Goal: Information Seeking & Learning: Learn about a topic

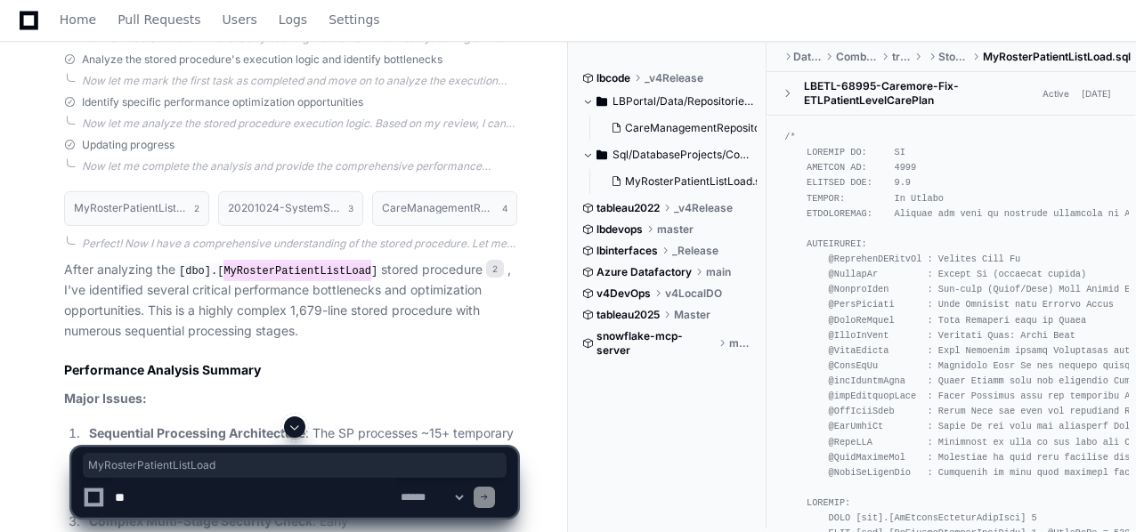
scroll to position [2827, 0]
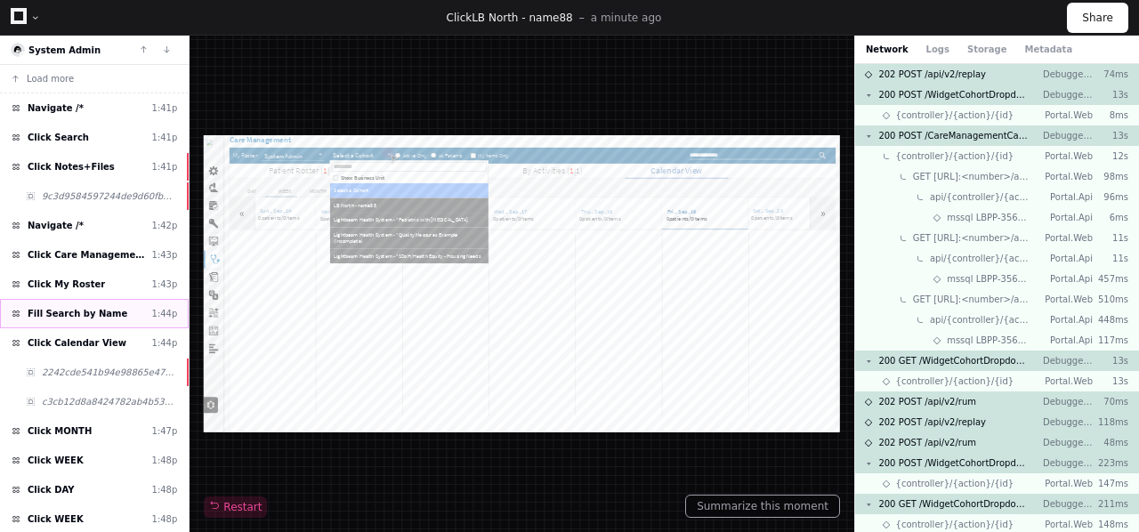
scroll to position [117, 0]
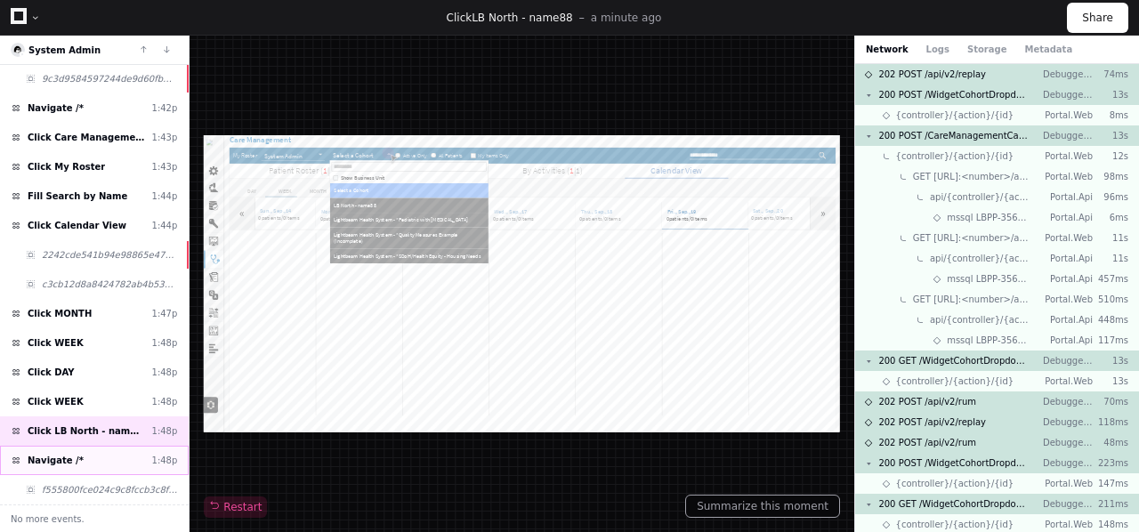
click at [61, 458] on span "Navigate /*" at bounding box center [56, 460] width 56 height 13
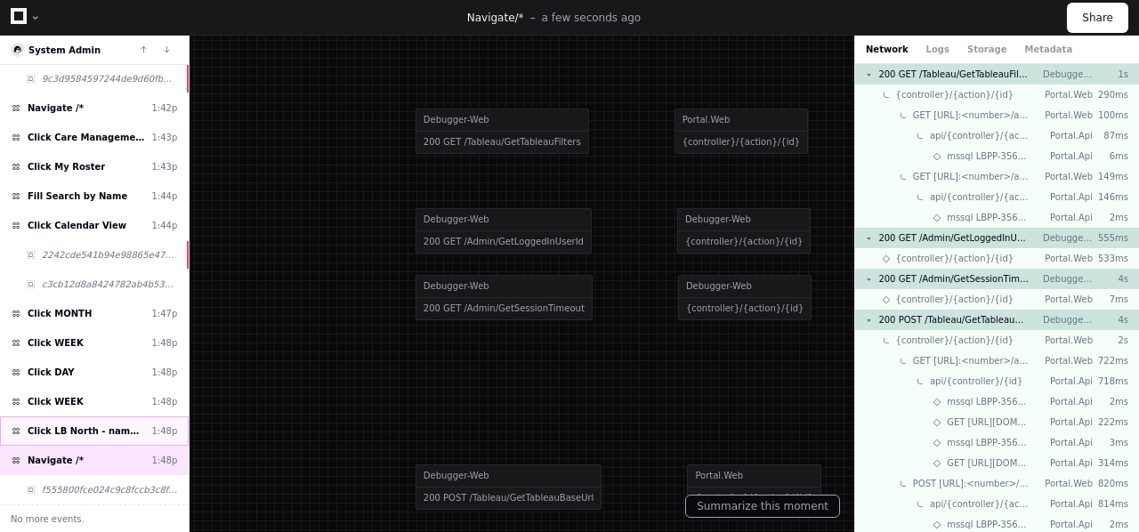
click at [87, 425] on span "Click LB North - name88" at bounding box center [86, 431] width 117 height 13
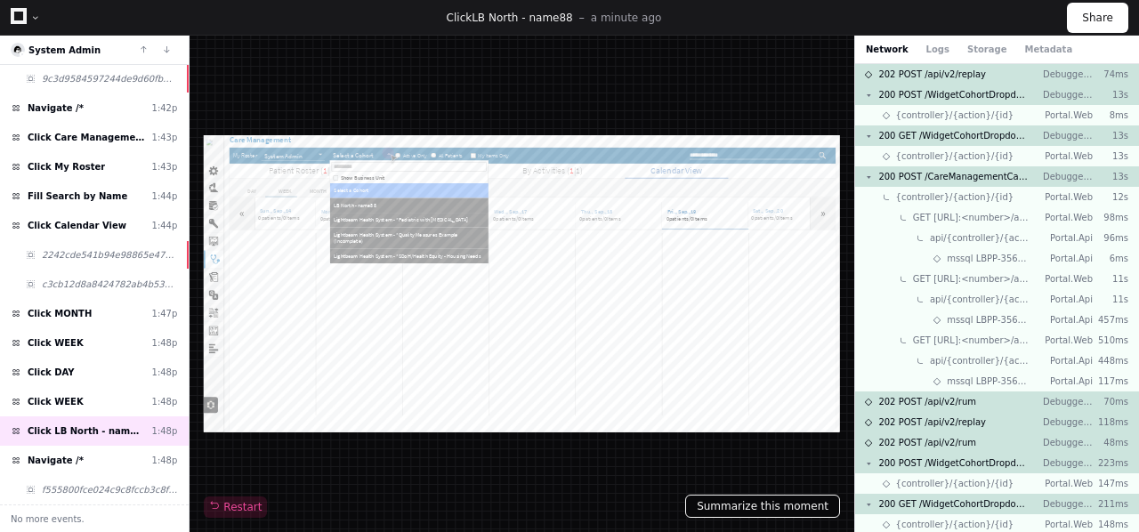
click at [782, 506] on button "Summarize this moment" at bounding box center [762, 506] width 155 height 23
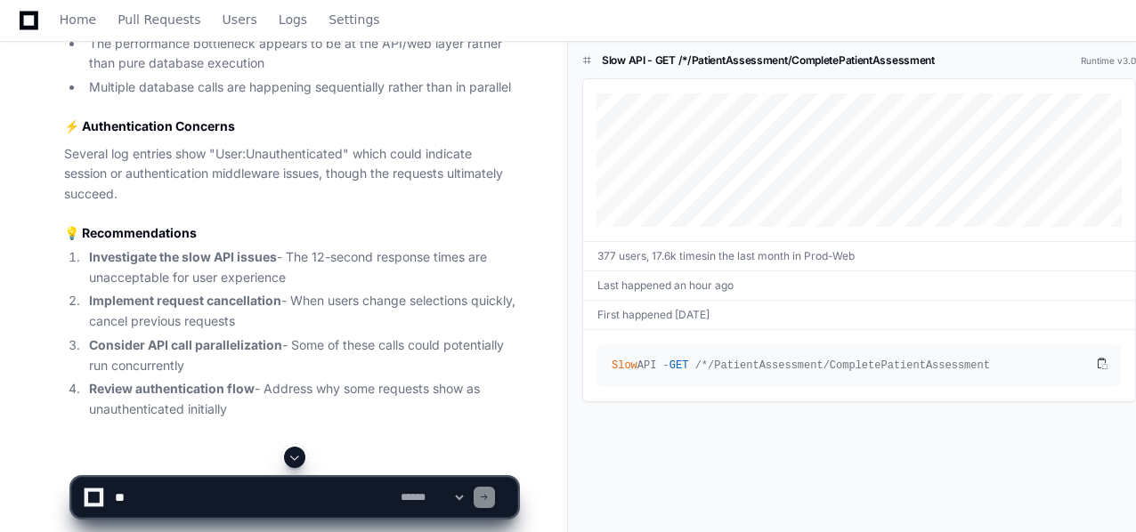
scroll to position [1351, 0]
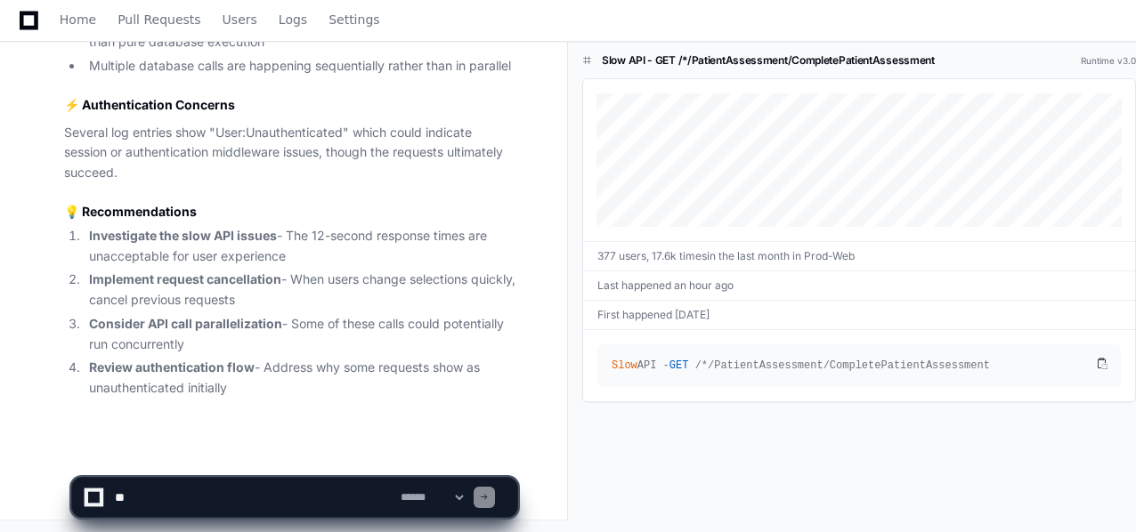
click at [324, 326] on li "Consider API call parallelization - Some of these calls could potentially run c…" at bounding box center [300, 334] width 433 height 41
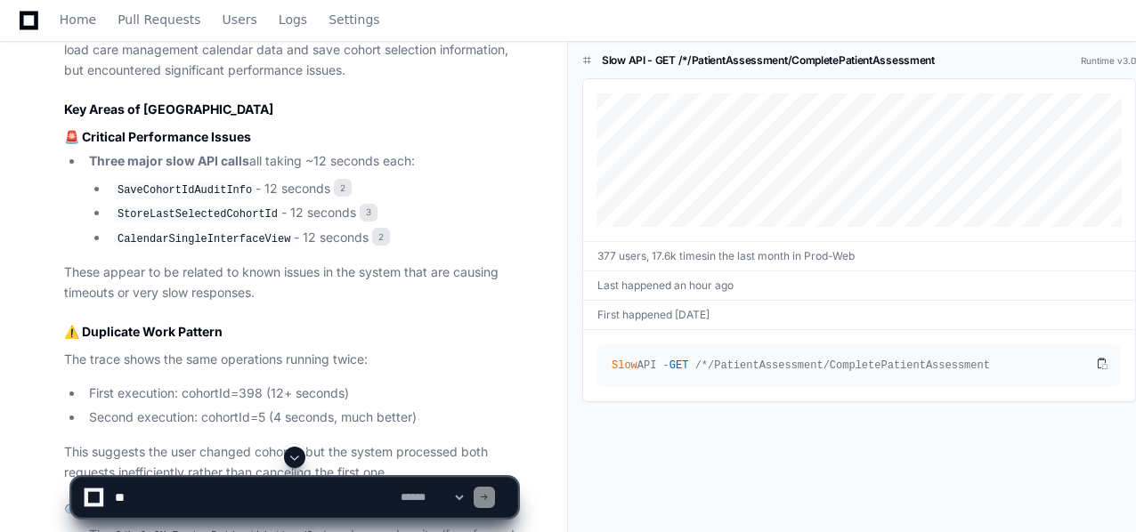
scroll to position [784, 0]
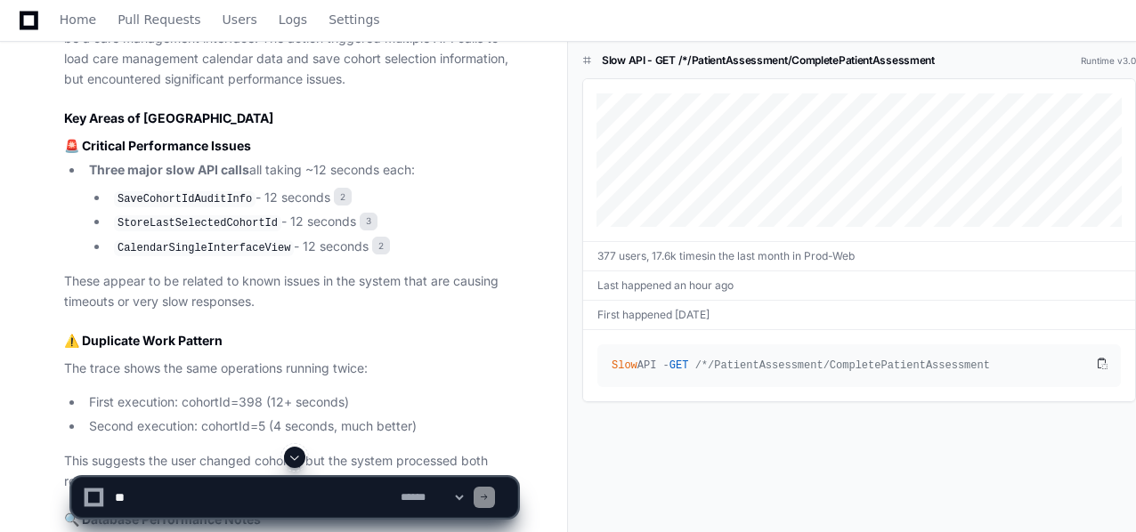
click at [194, 198] on code "SaveCohortIdAuditInfo" at bounding box center [185, 199] width 142 height 16
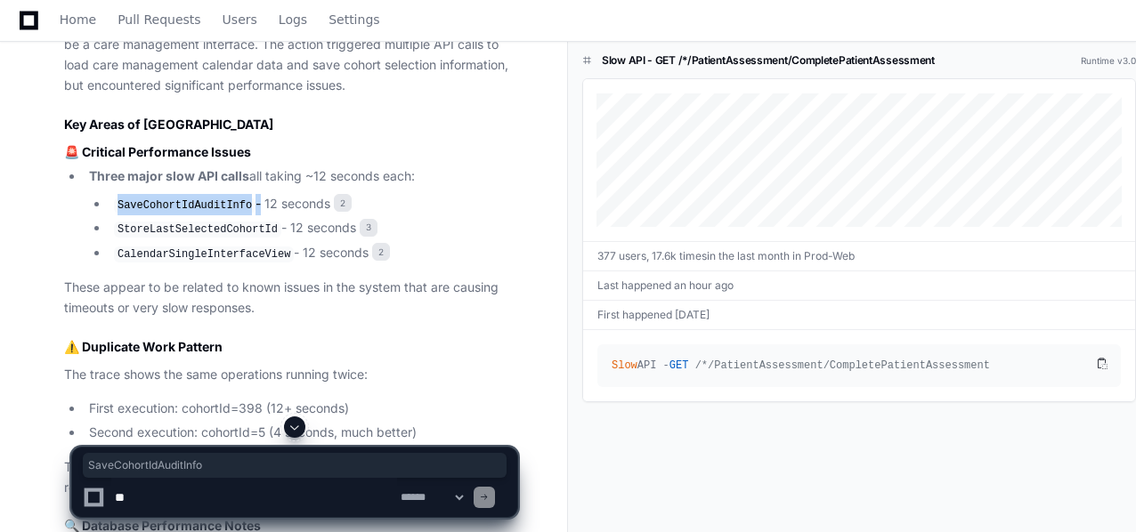
scroll to position [779, 0]
click at [166, 206] on code "SaveCohortIdAuditInfo" at bounding box center [185, 205] width 142 height 16
copy li "SaveCohortIdAuditInfo"
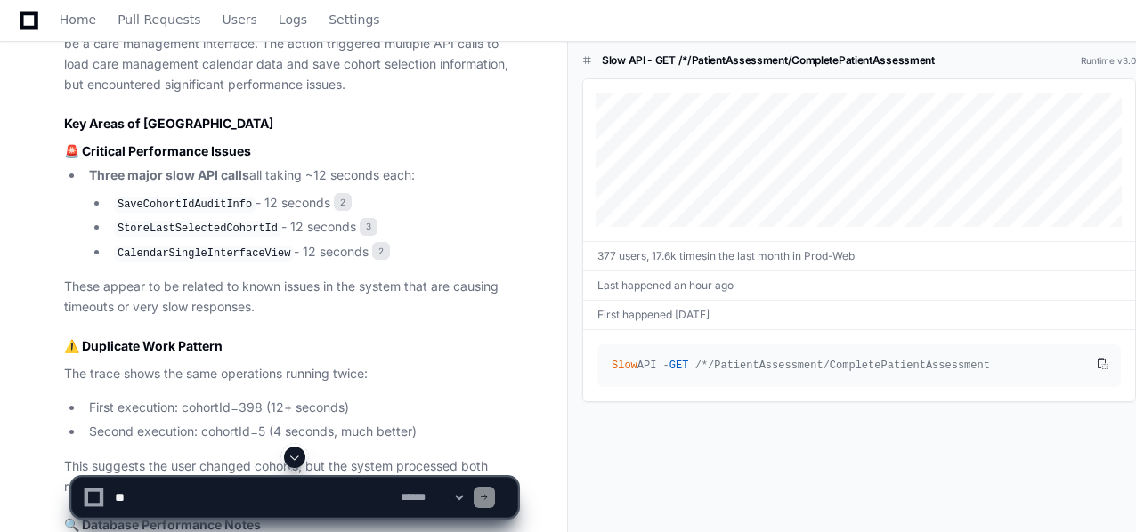
click at [182, 230] on code "StoreLastSelectedCohortId" at bounding box center [197, 229] width 167 height 16
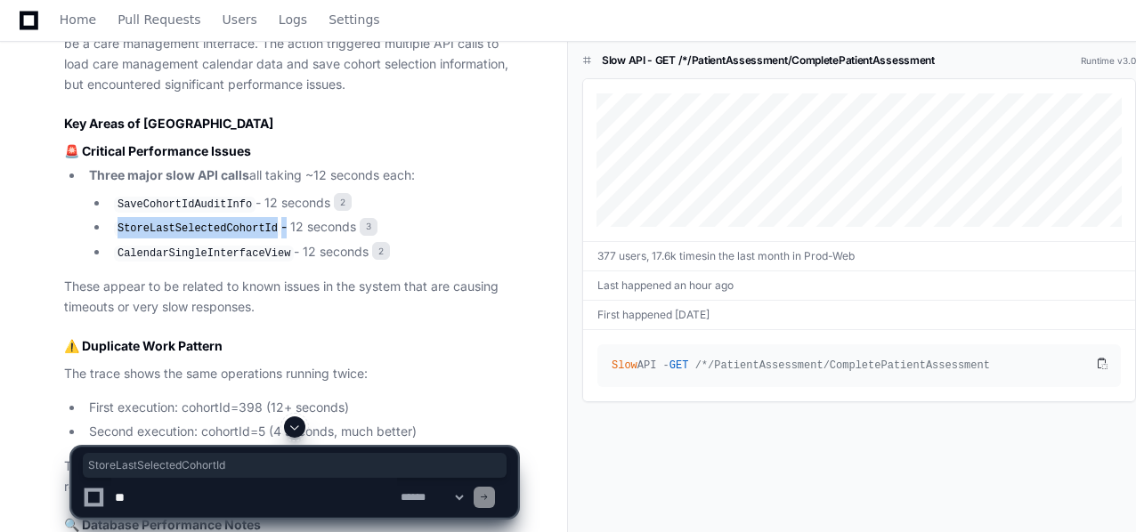
click at [182, 230] on code "StoreLastSelectedCohortId" at bounding box center [197, 229] width 167 height 16
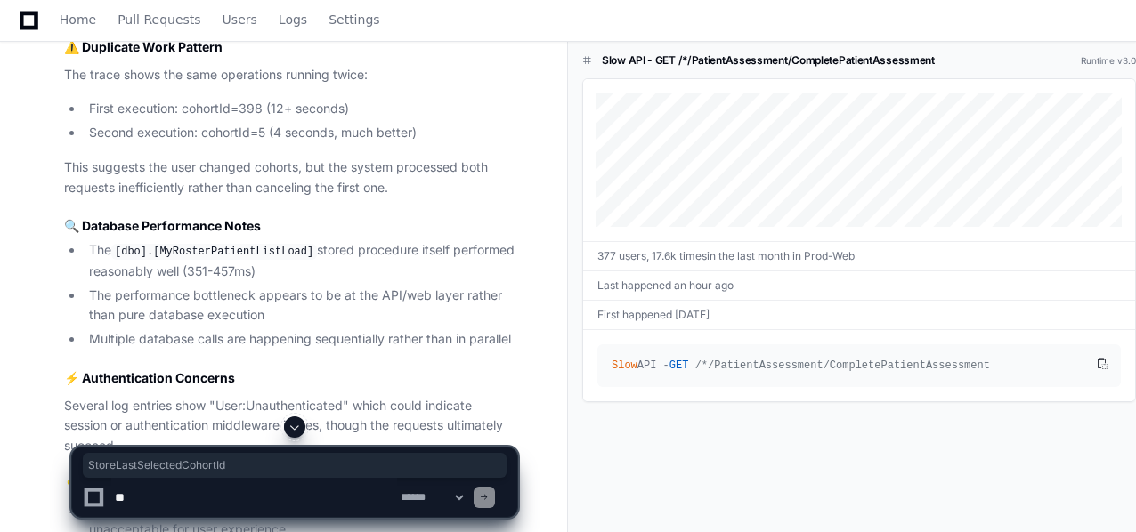
scroll to position [1084, 0]
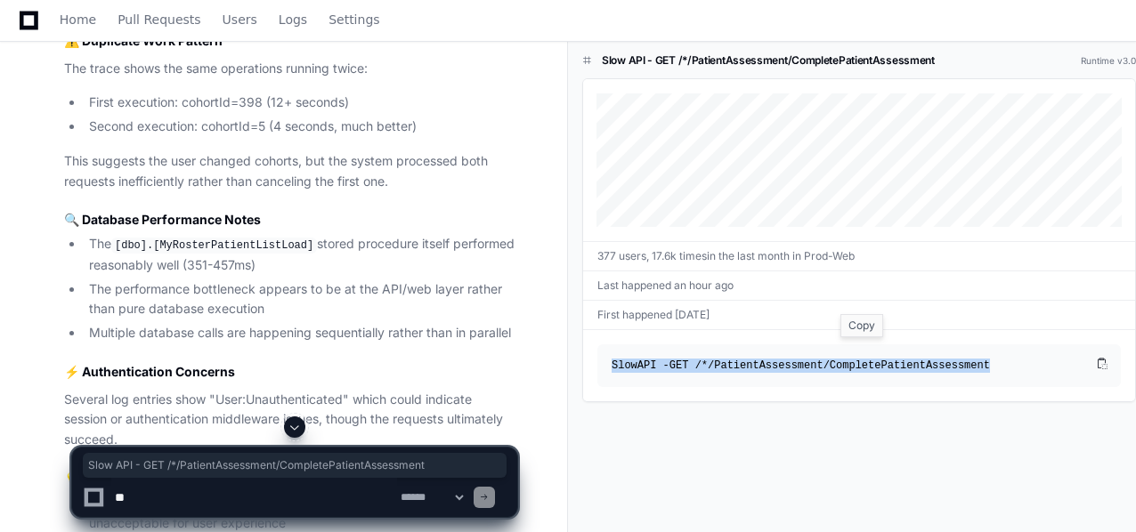
click at [890, 364] on span "/*/PatientAssessment/CompletePatientAssessment" at bounding box center [842, 366] width 295 height 12
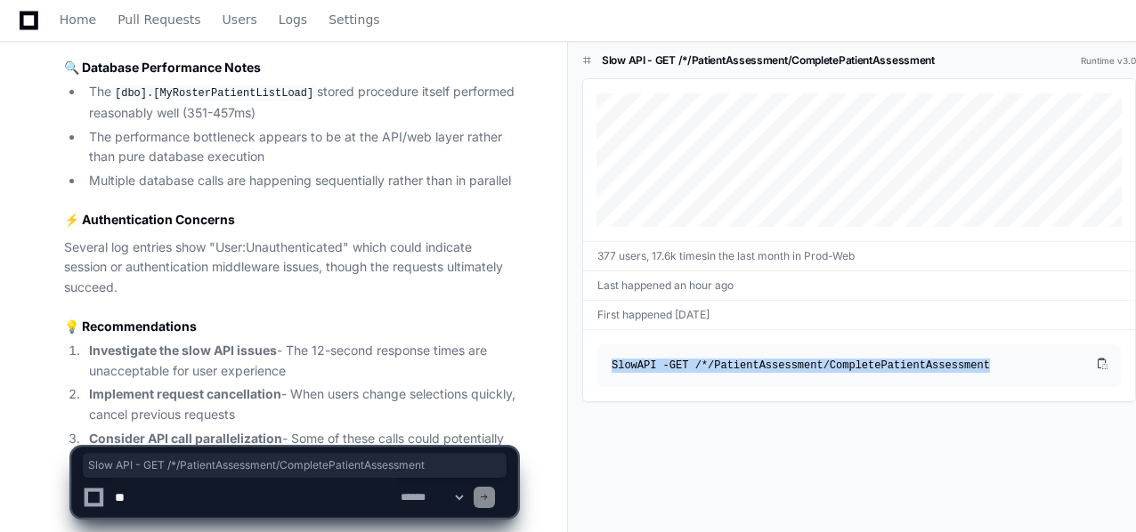
scroll to position [1351, 0]
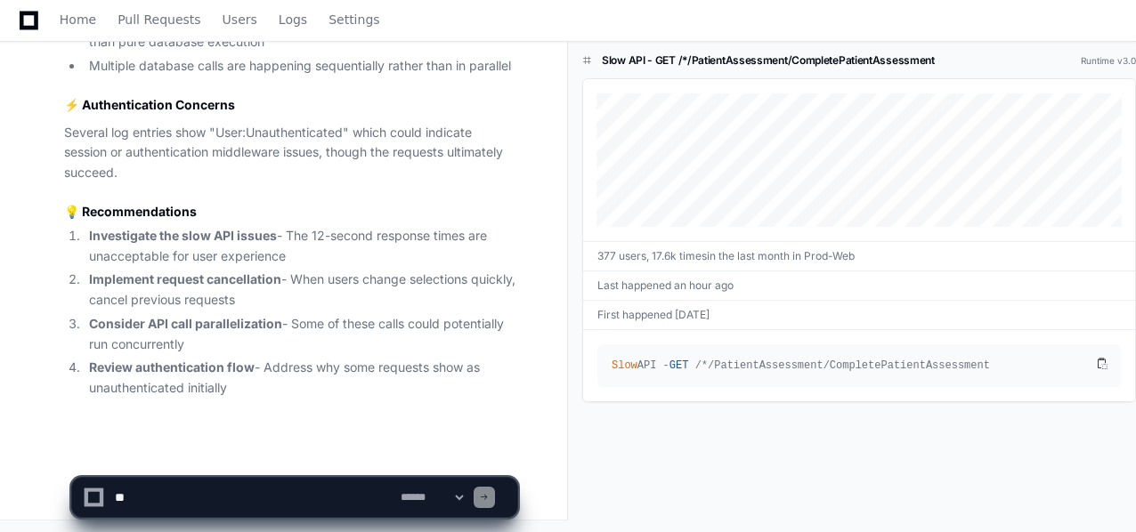
click at [298, 300] on li "Implement request cancellation - When users change selections quickly, cancel p…" at bounding box center [300, 290] width 433 height 41
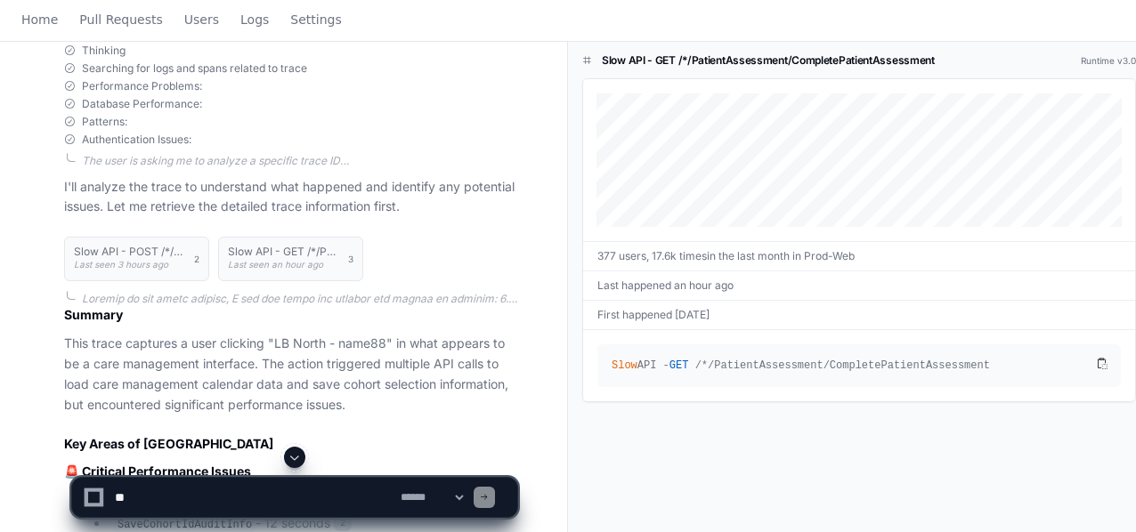
scroll to position [0, 0]
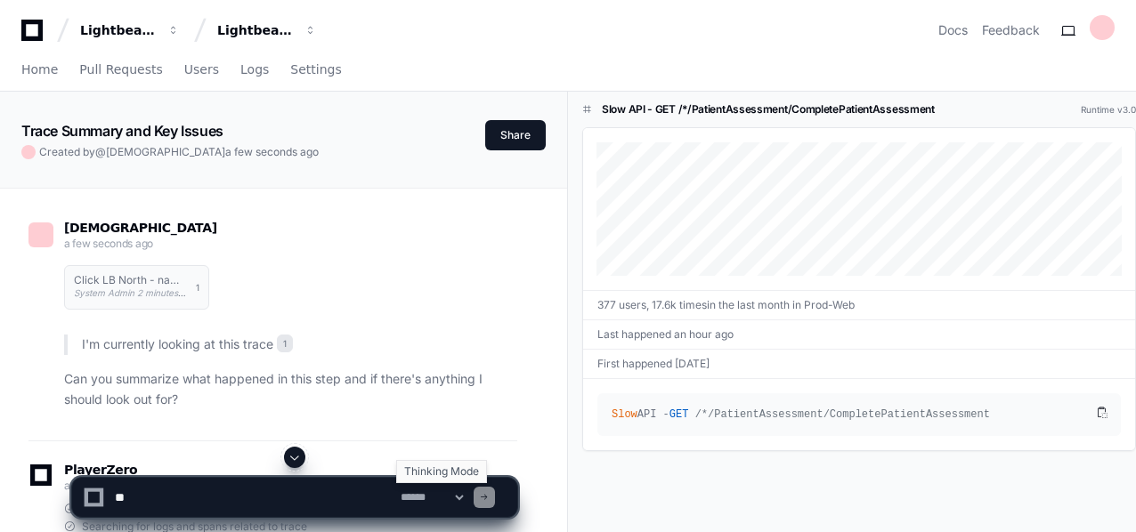
click at [466, 498] on select "**********" at bounding box center [431, 497] width 69 height 12
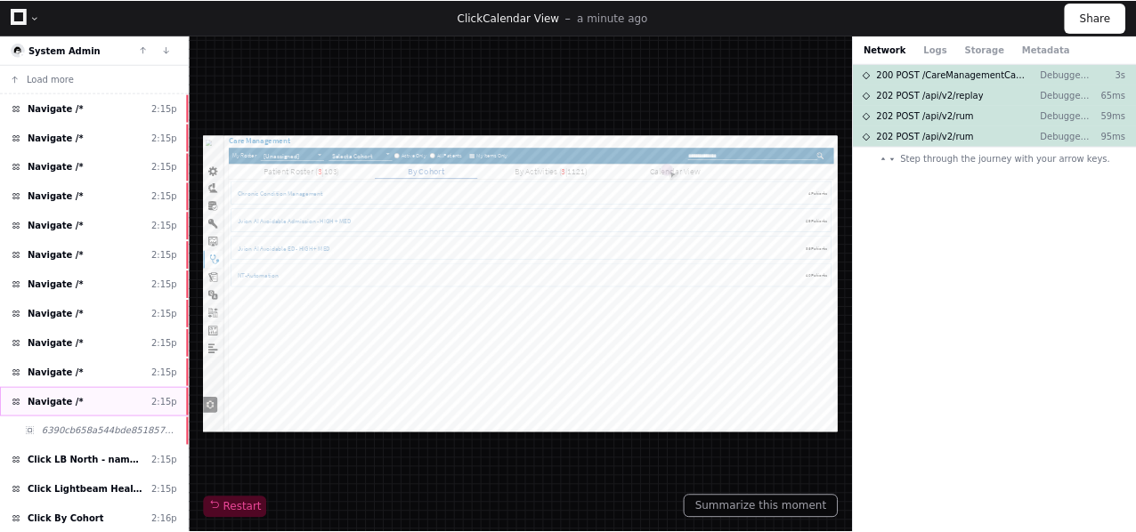
scroll to position [59, 0]
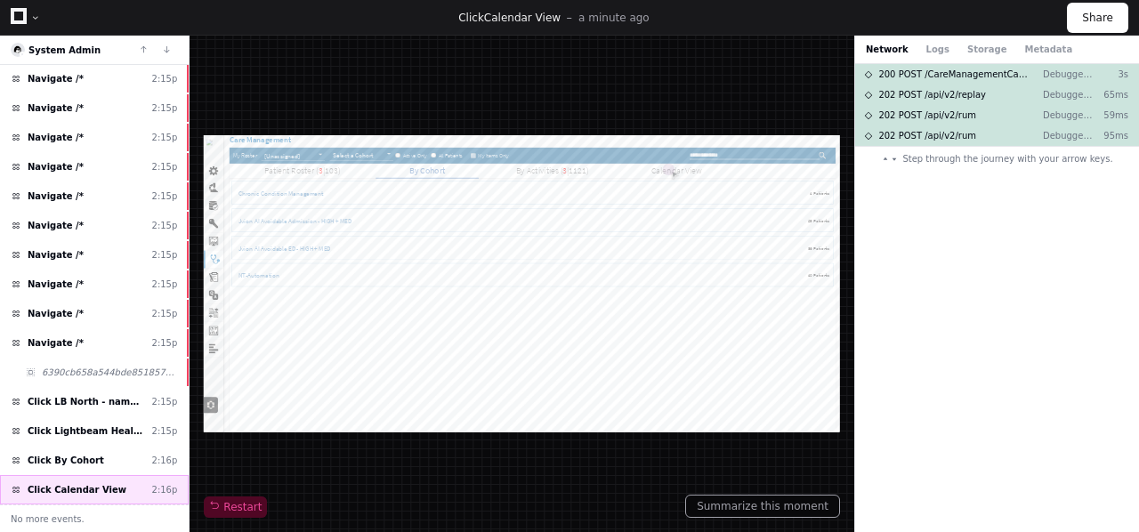
click at [75, 490] on span "Click Calendar View" at bounding box center [77, 489] width 99 height 13
click at [776, 507] on button "Summarize this moment" at bounding box center [762, 506] width 155 height 23
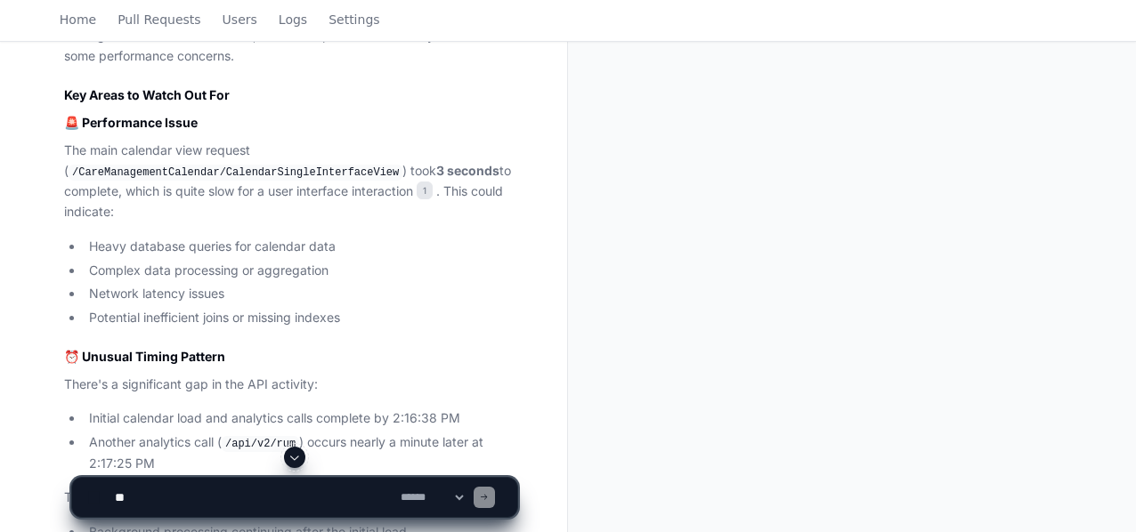
scroll to position [743, 0]
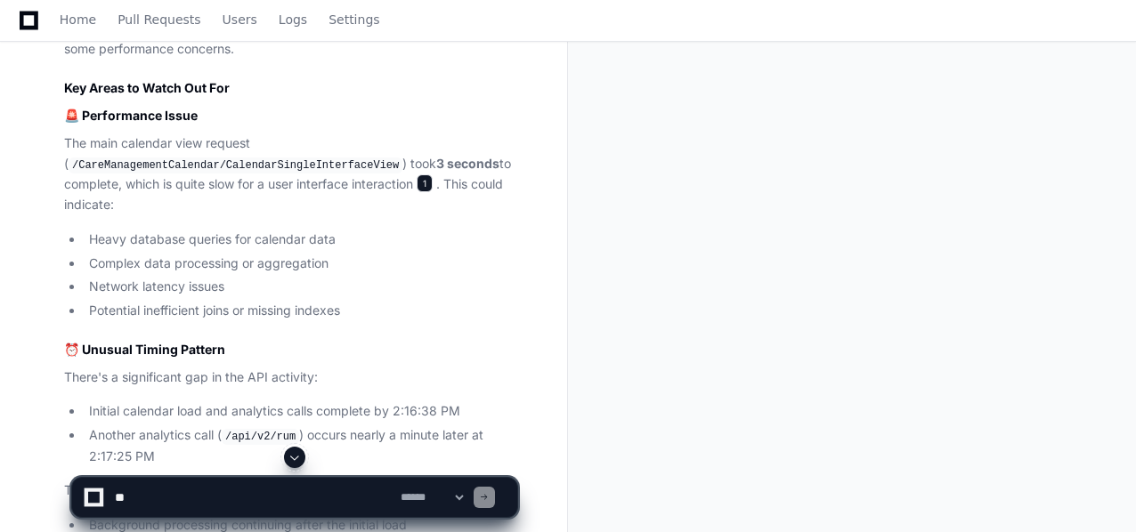
click at [426, 183] on span "1" at bounding box center [425, 183] width 16 height 18
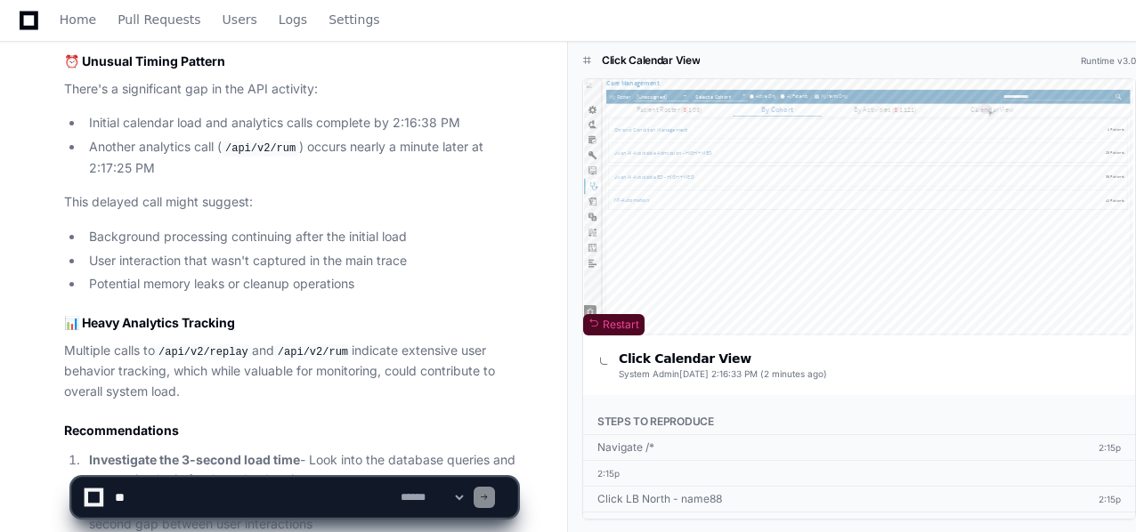
scroll to position [1272, 0]
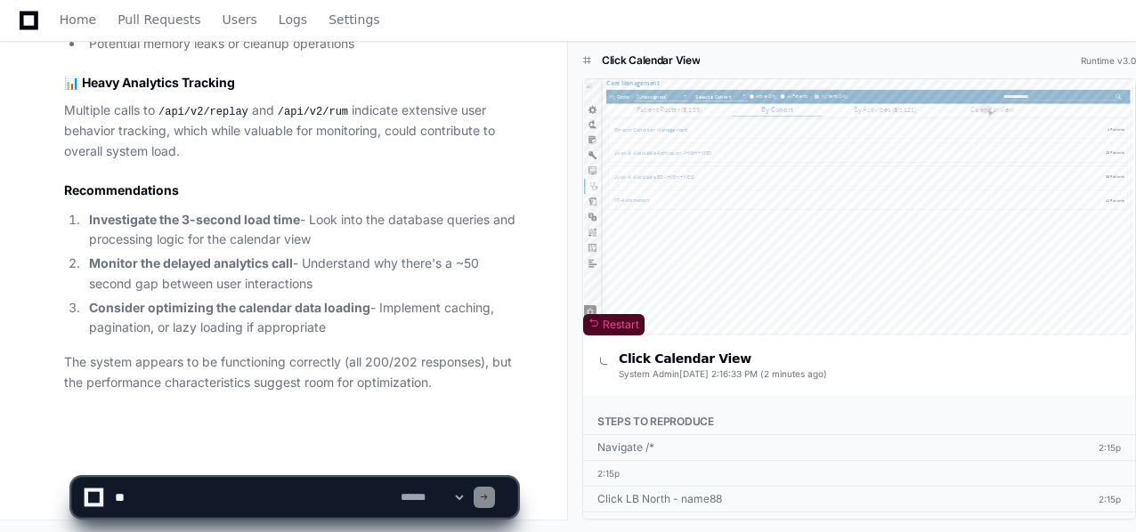
click at [154, 491] on textarea at bounding box center [254, 497] width 286 height 39
type textarea "*"
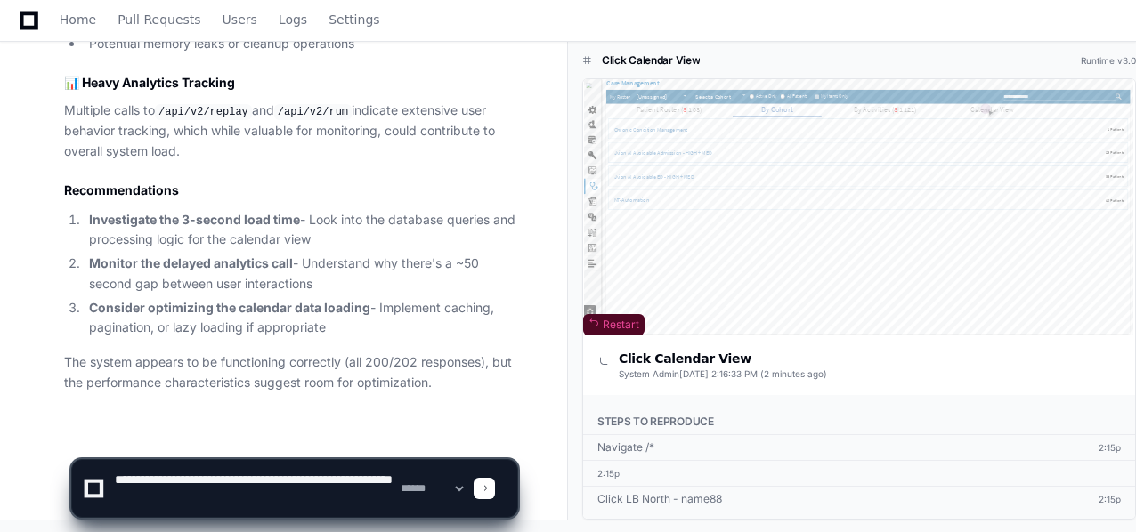
scroll to position [5, 0]
type textarea "**********"
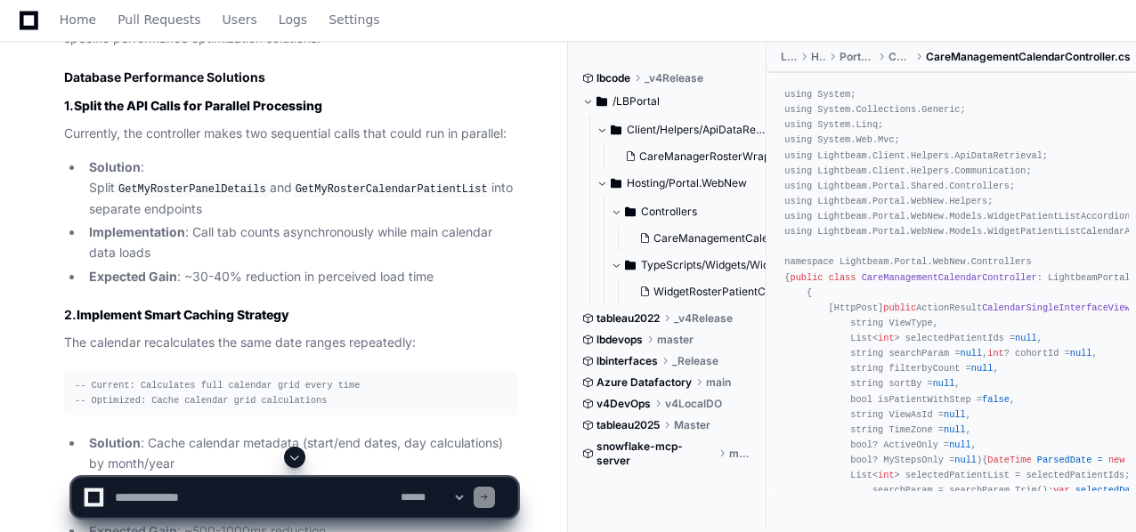
scroll to position [2596, 0]
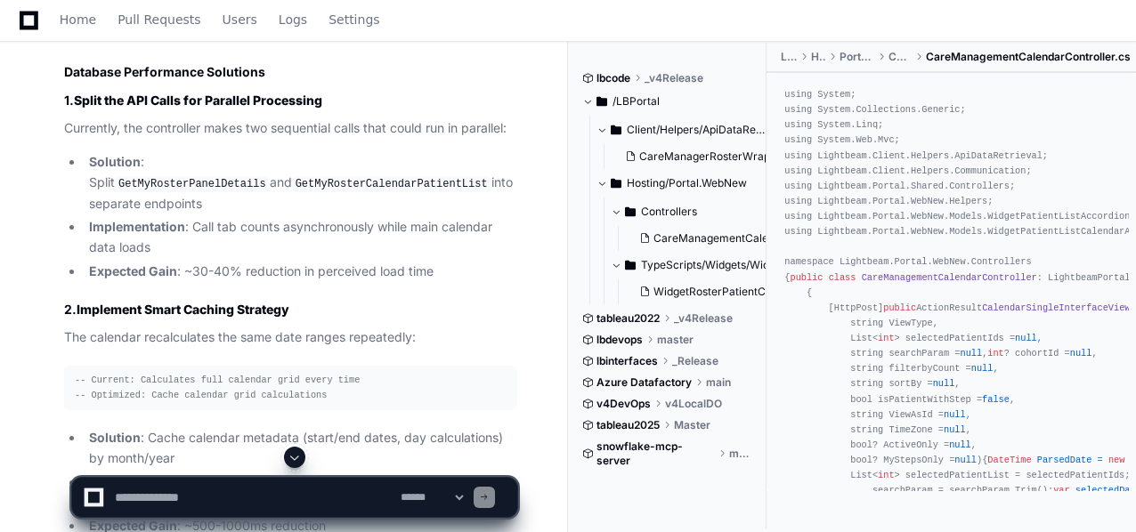
click at [255, 176] on code "GetMyRosterPanelDetails" at bounding box center [192, 184] width 155 height 16
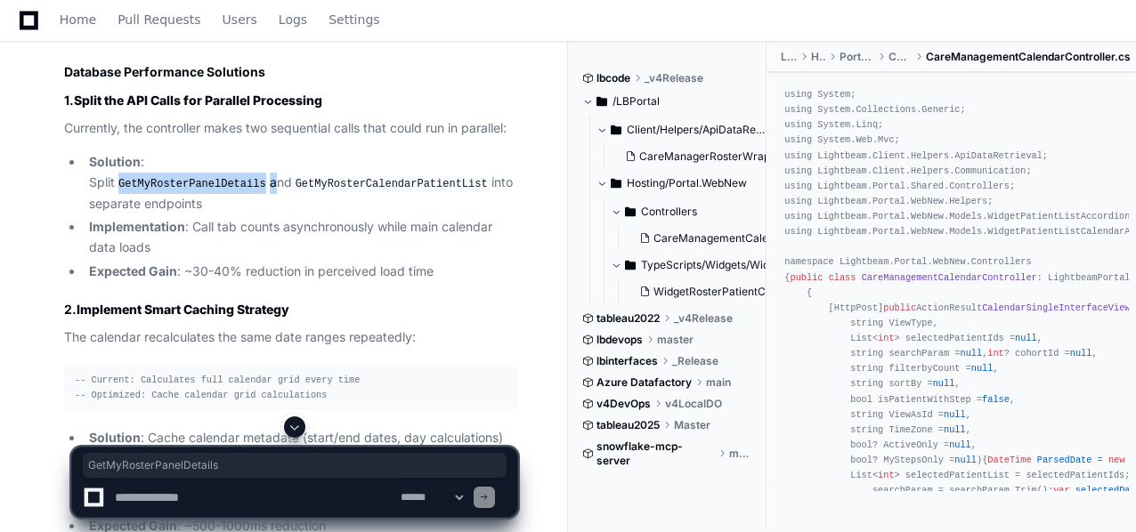
click at [255, 176] on code "GetMyRosterPanelDetails" at bounding box center [192, 184] width 155 height 16
click at [292, 186] on code "GetMyRosterCalendarPatientList" at bounding box center [391, 184] width 199 height 16
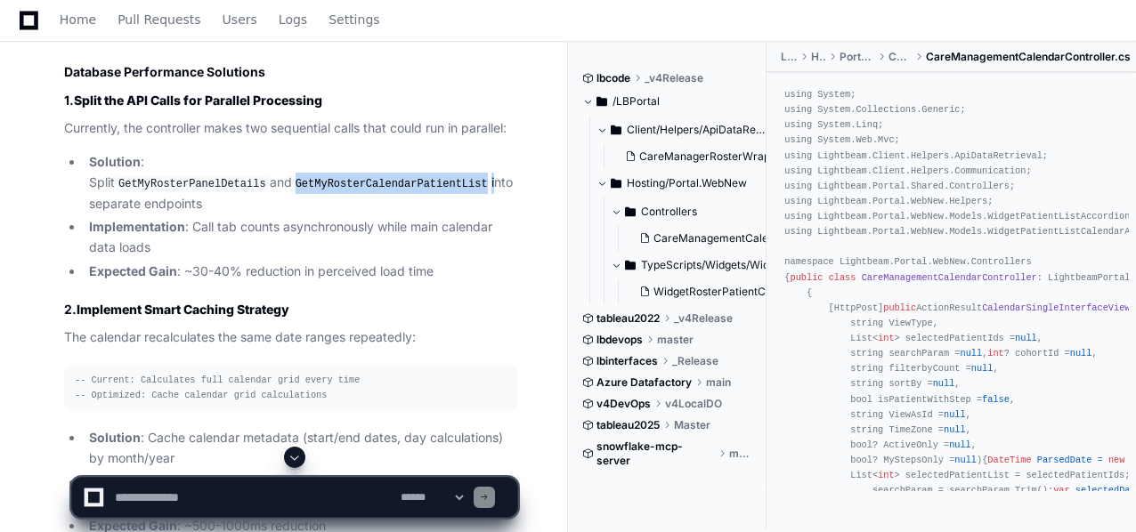
click at [292, 186] on code "GetMyRosterCalendarPatientList" at bounding box center [391, 184] width 199 height 16
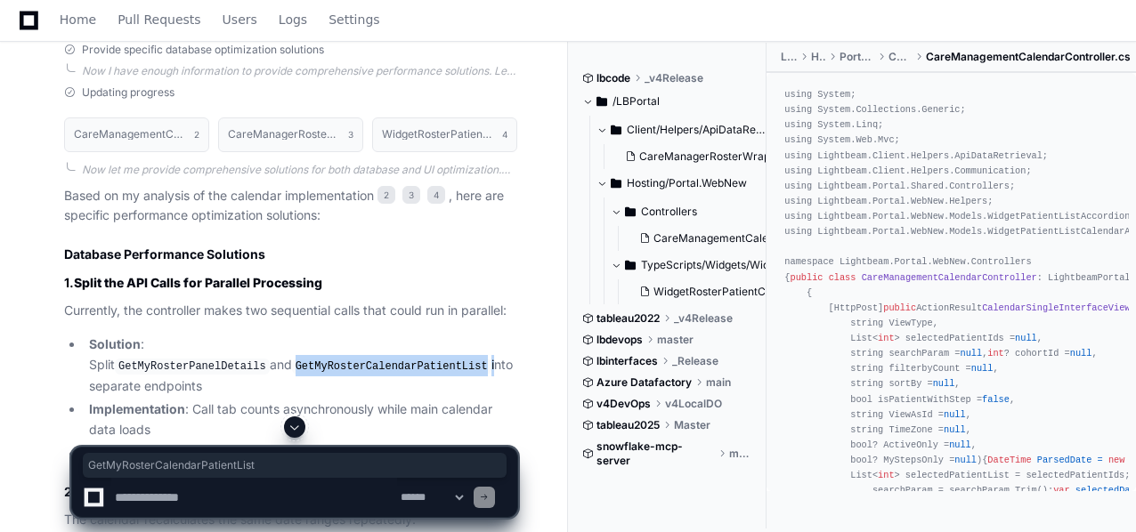
scroll to position [2413, 0]
click at [686, 163] on span "CareManagerRosterWrapper.cs" at bounding box center [719, 157] width 161 height 14
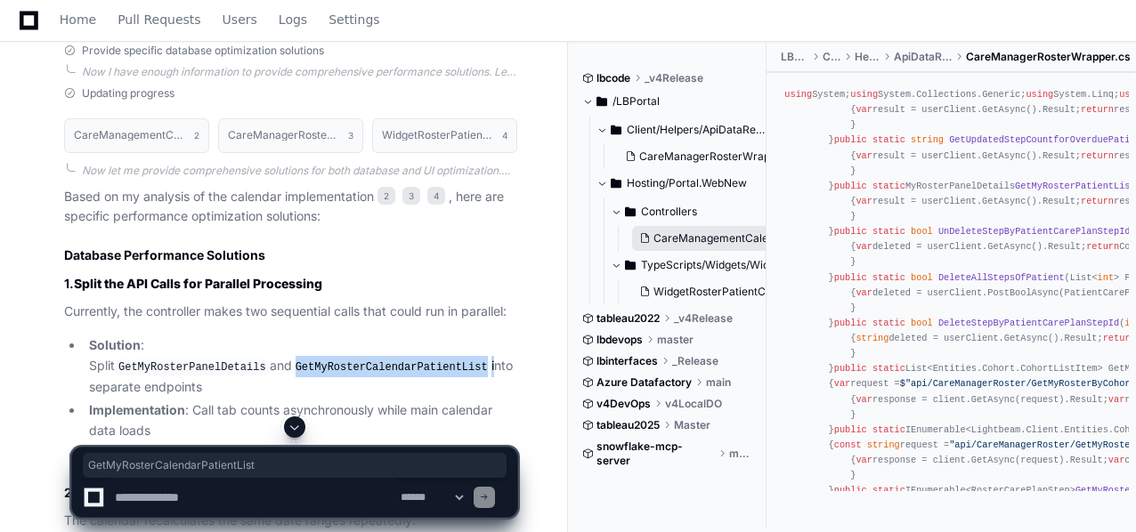
click at [692, 236] on span "CareManagementCalendarController.cs" at bounding box center [754, 238] width 202 height 14
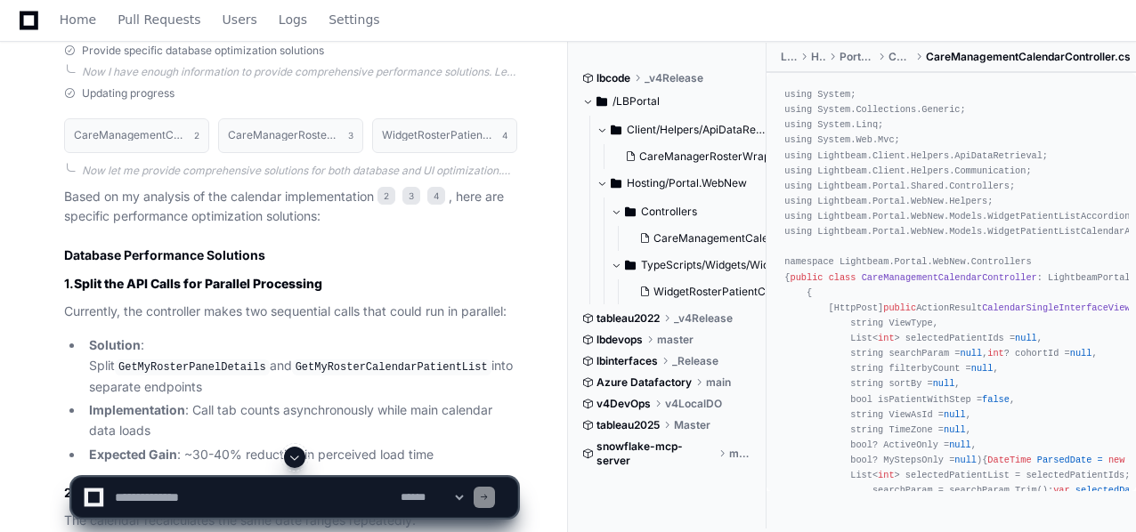
click at [223, 360] on code "GetMyRosterPanelDetails" at bounding box center [192, 368] width 155 height 16
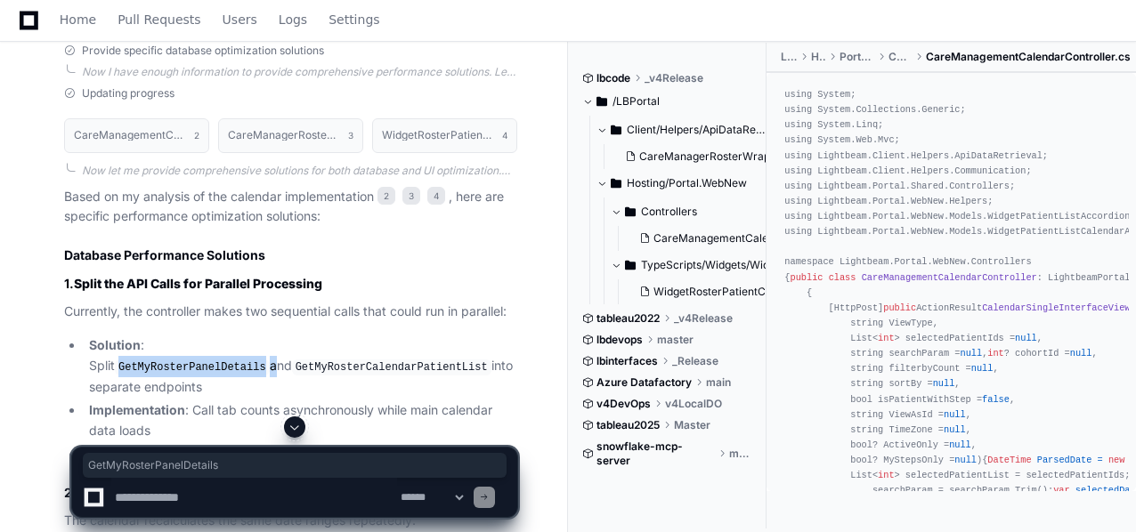
click at [223, 360] on code "GetMyRosterPanelDetails" at bounding box center [192, 368] width 155 height 16
click at [268, 360] on code "GetMyRosterPanelDetails" at bounding box center [192, 368] width 155 height 16
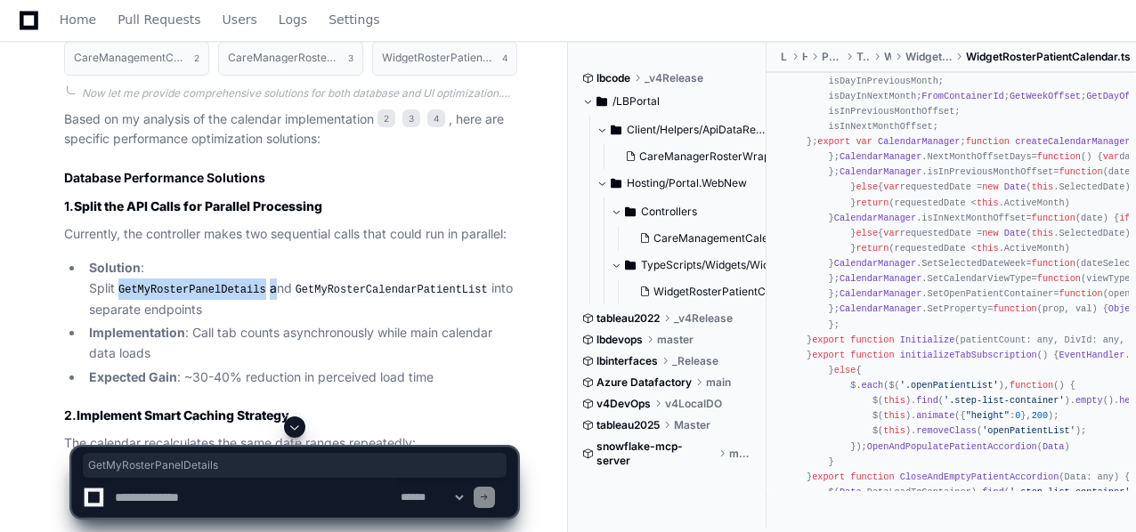
scroll to position [76, 0]
